Goal: Navigation & Orientation: Find specific page/section

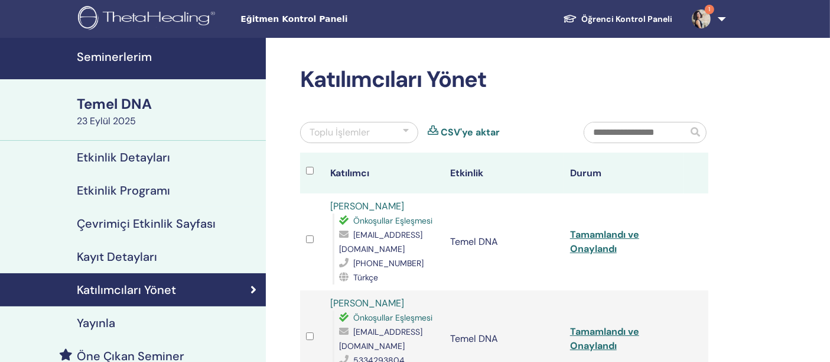
click at [129, 60] on font "Seminerlerim" at bounding box center [114, 56] width 75 height 15
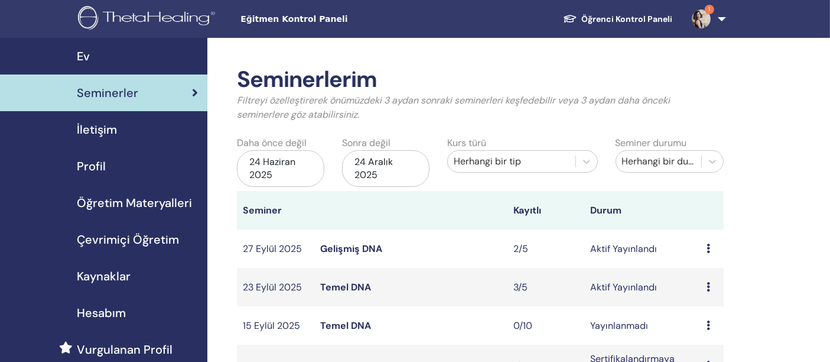
click at [344, 247] on font "Gelişmiş DNA" at bounding box center [351, 248] width 62 height 12
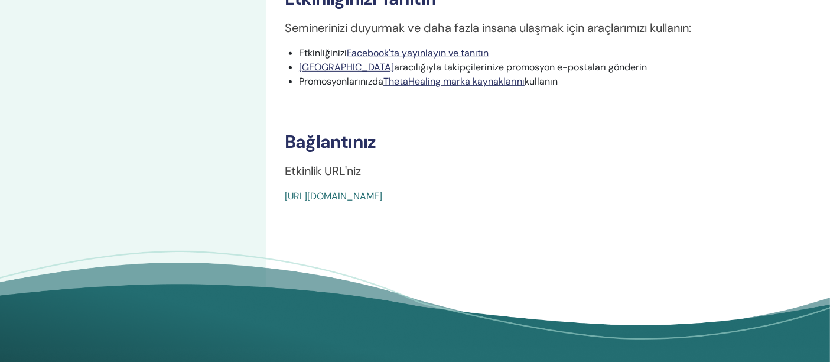
scroll to position [577, 0]
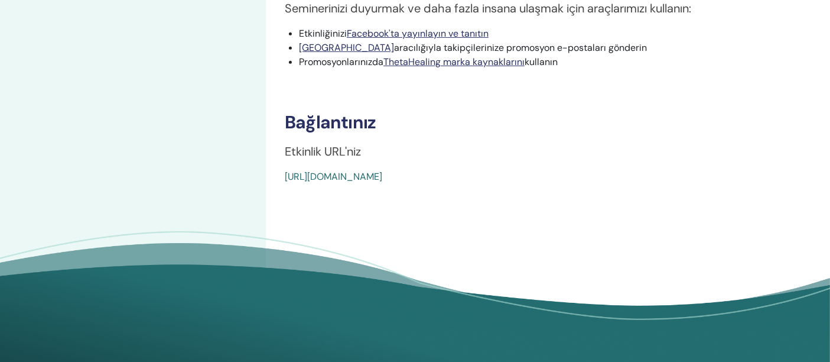
click at [382, 178] on font "[URL][DOMAIN_NAME]" at bounding box center [333, 176] width 97 height 12
